Goal: Task Accomplishment & Management: Manage account settings

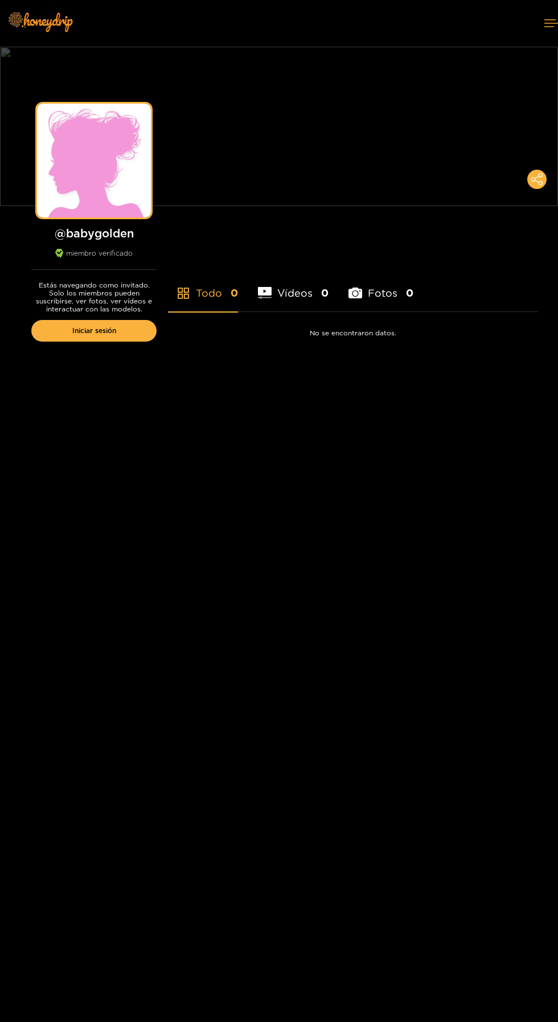
click at [113, 340] on link "Iniciar sesión" at bounding box center [93, 331] width 125 height 22
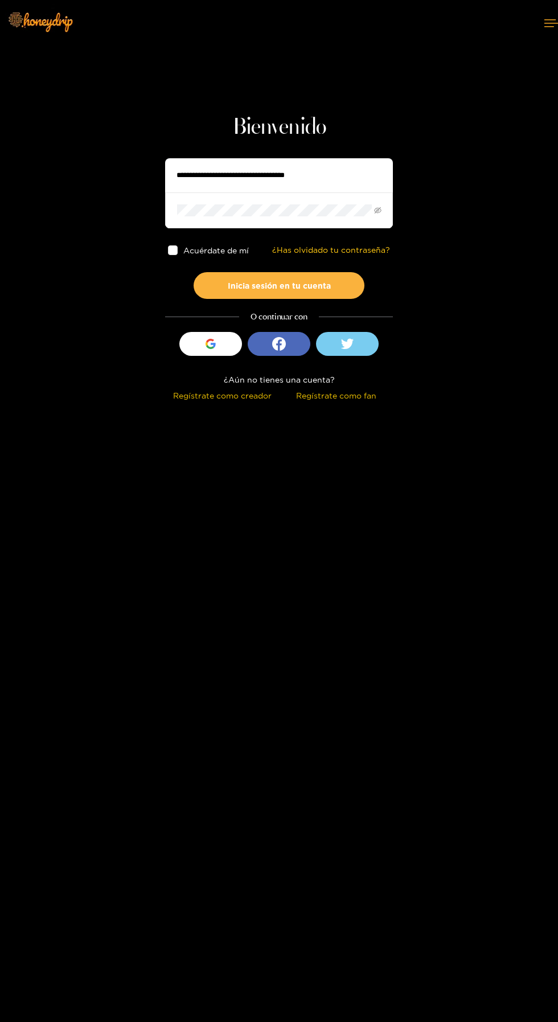
click at [325, 181] on input "text" at bounding box center [279, 175] width 228 height 34
click at [319, 178] on input "text" at bounding box center [279, 175] width 228 height 34
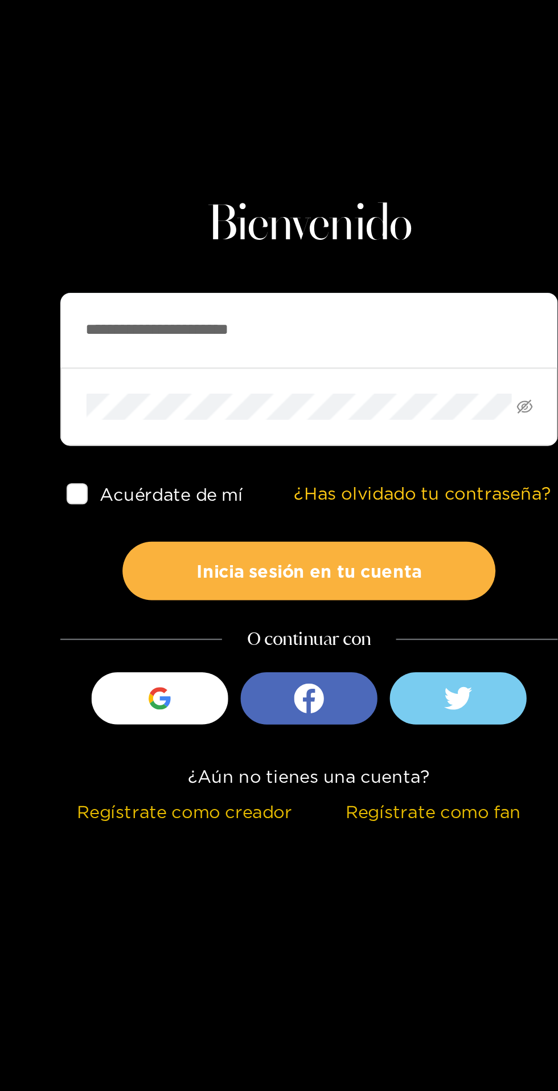
type input "**********"
click at [335, 288] on button "Inicia sesión en tu cuenta" at bounding box center [279, 285] width 171 height 27
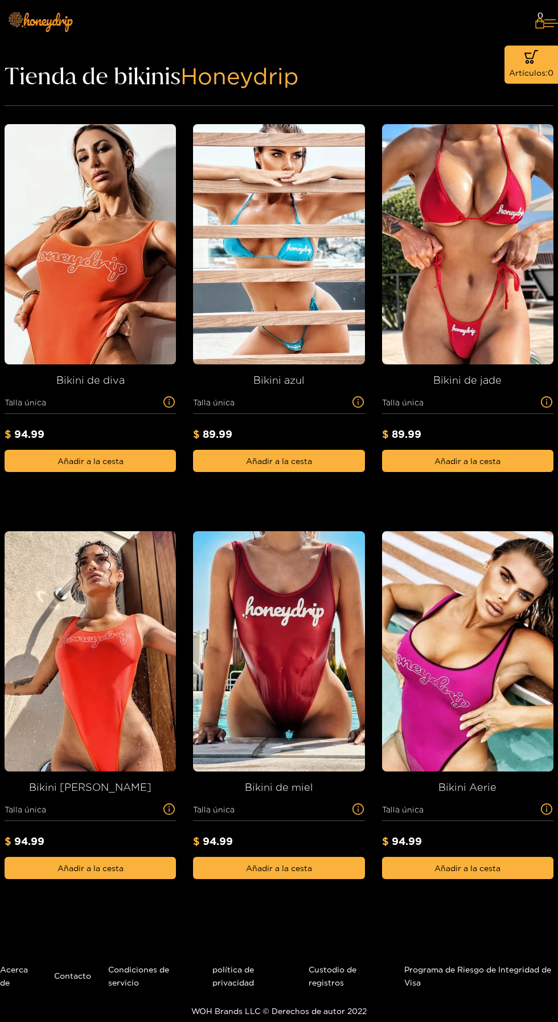
click at [558, 16] on button at bounding box center [551, 23] width 14 height 30
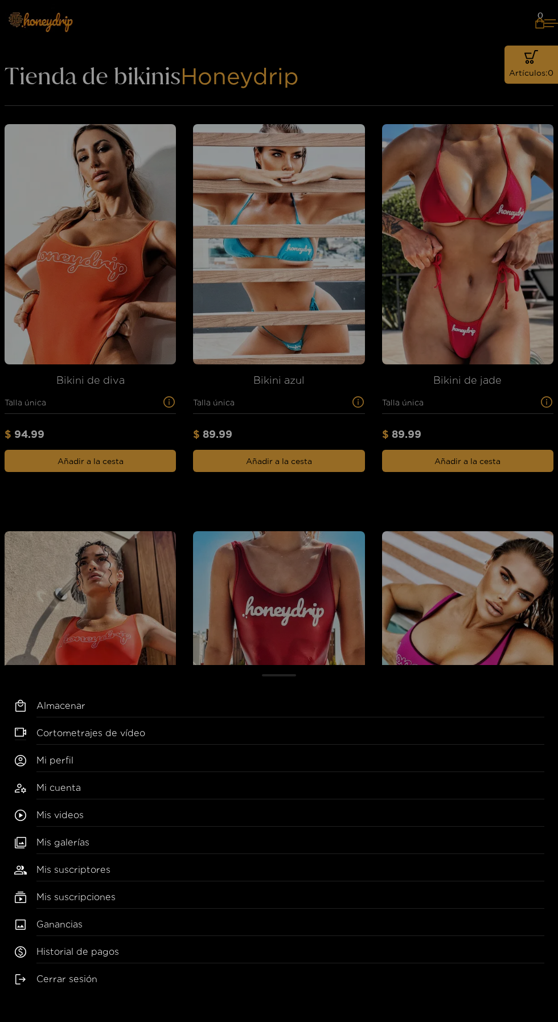
click at [67, 789] on font "Mi cuenta" at bounding box center [58, 787] width 44 height 10
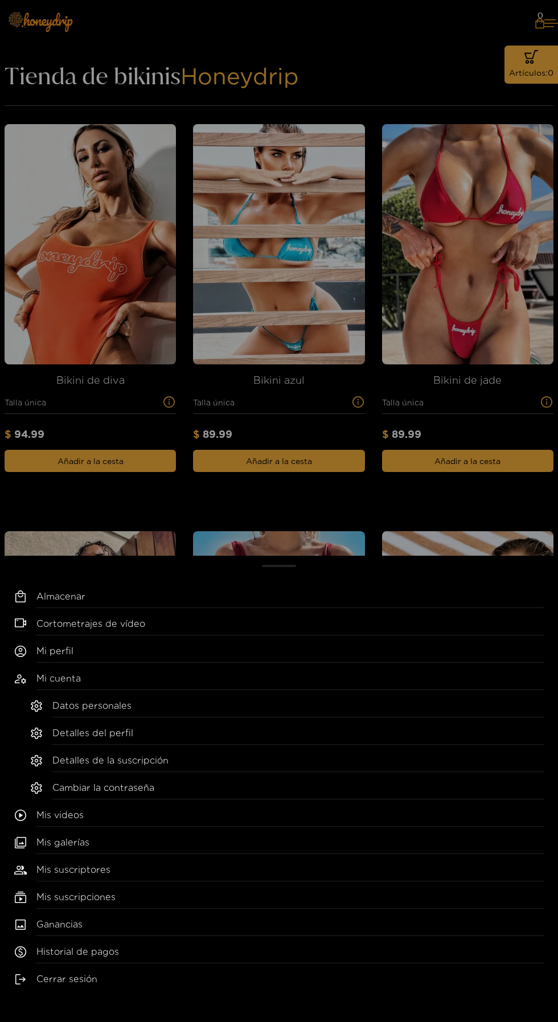
click at [91, 738] on font "Detalles del perfil" at bounding box center [92, 733] width 81 height 10
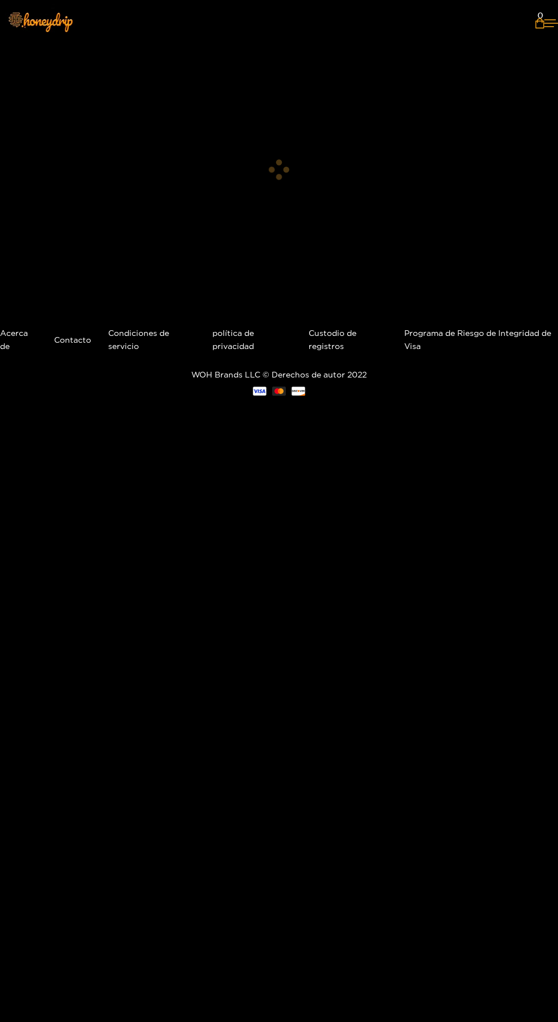
click at [544, 23] on icon at bounding box center [551, 22] width 14 height 7
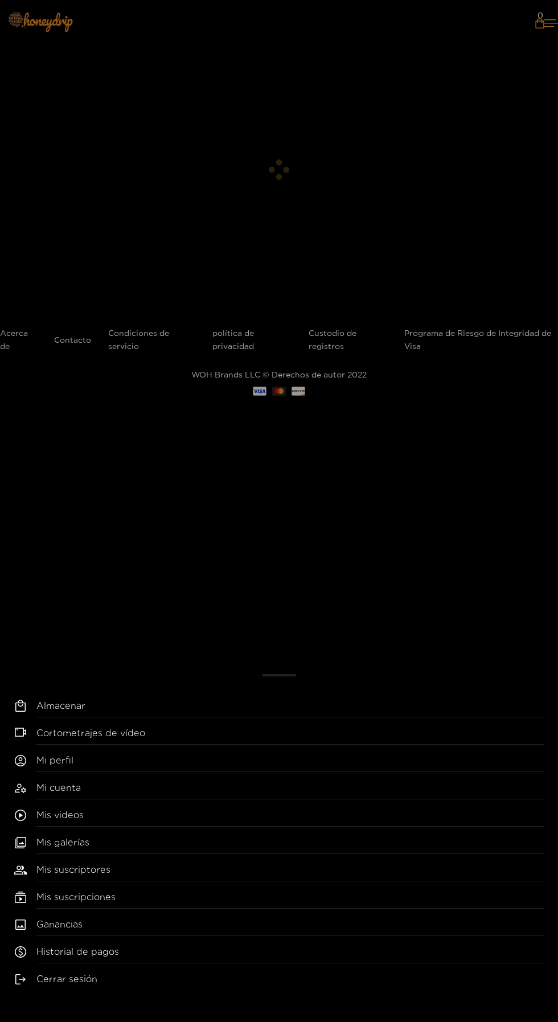
click at [77, 925] on font "Ganancias" at bounding box center [59, 924] width 46 height 10
